Goal: Task Accomplishment & Management: Manage account settings

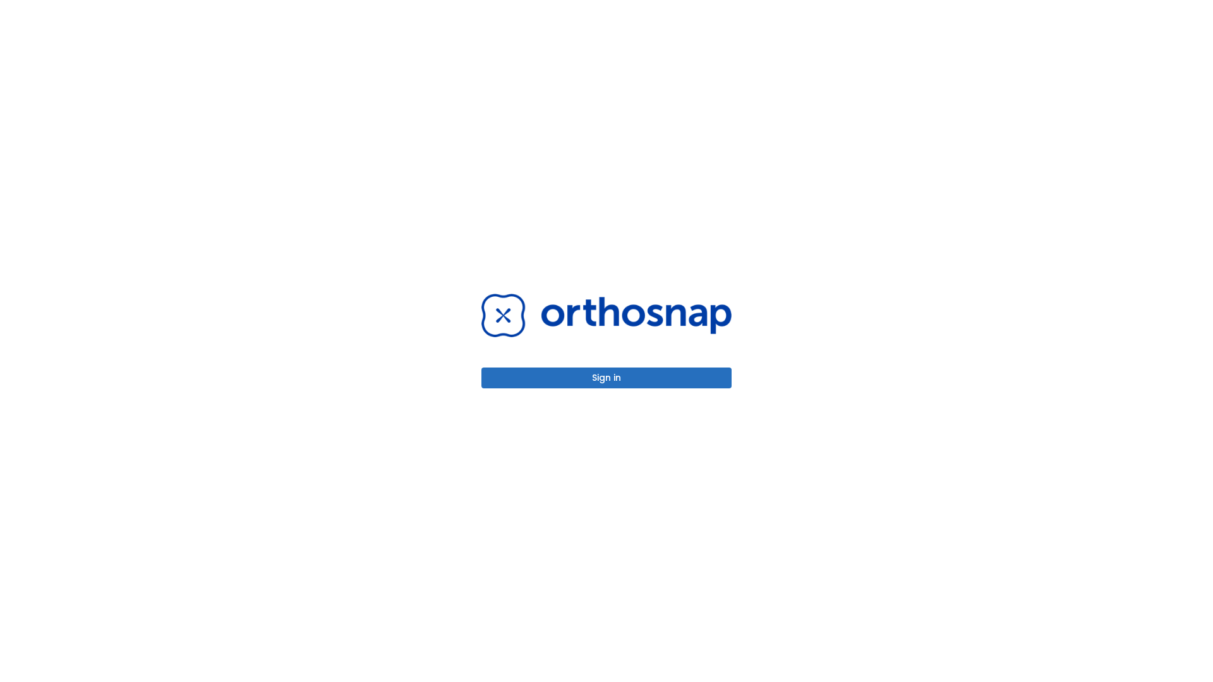
click at [607, 378] on button "Sign in" at bounding box center [607, 378] width 250 height 21
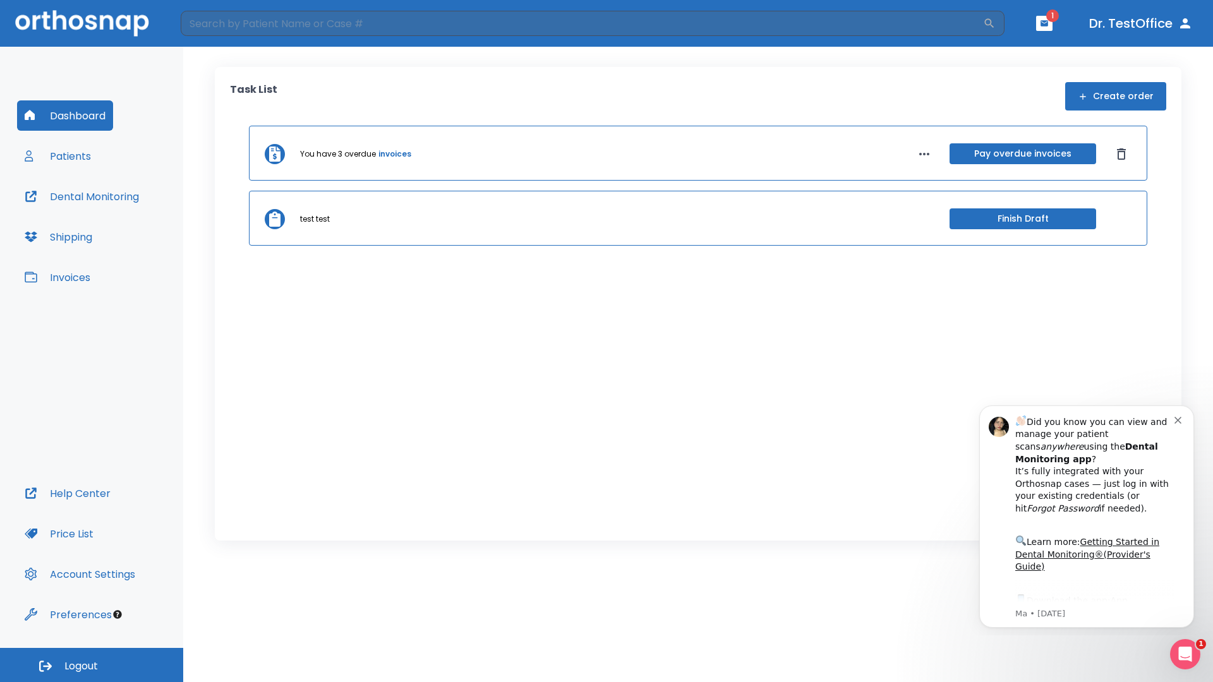
click at [92, 665] on span "Logout" at bounding box center [80, 667] width 33 height 14
